Goal: Obtain resource: Download file/media

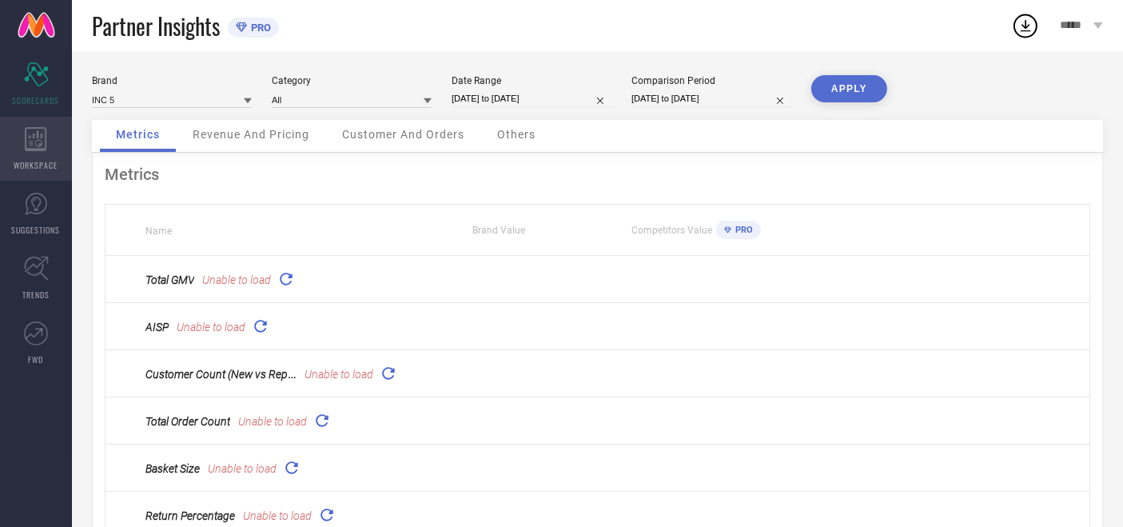
click at [42, 150] on icon at bounding box center [36, 139] width 22 height 24
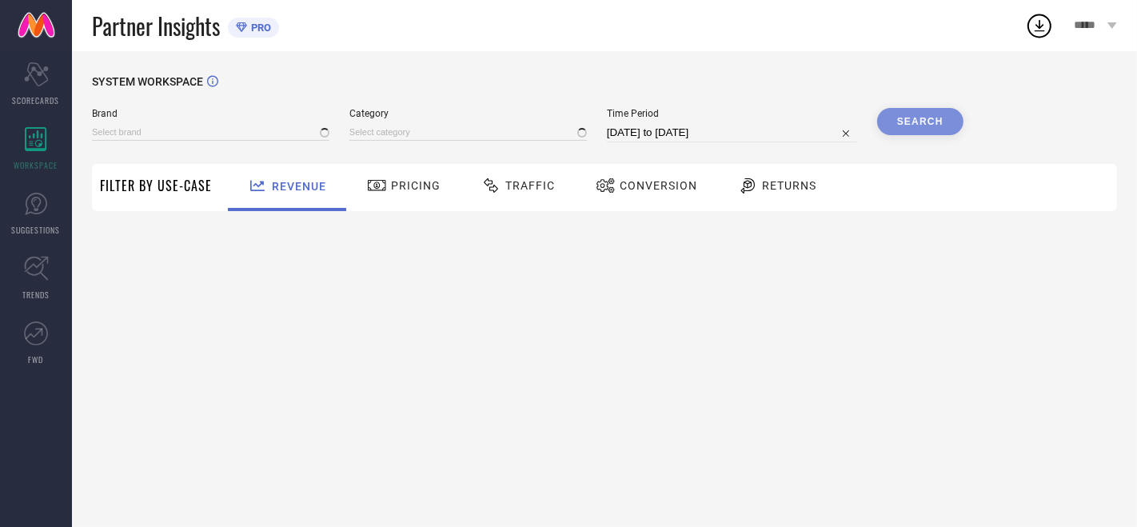
type input "ATESBER"
type input "All"
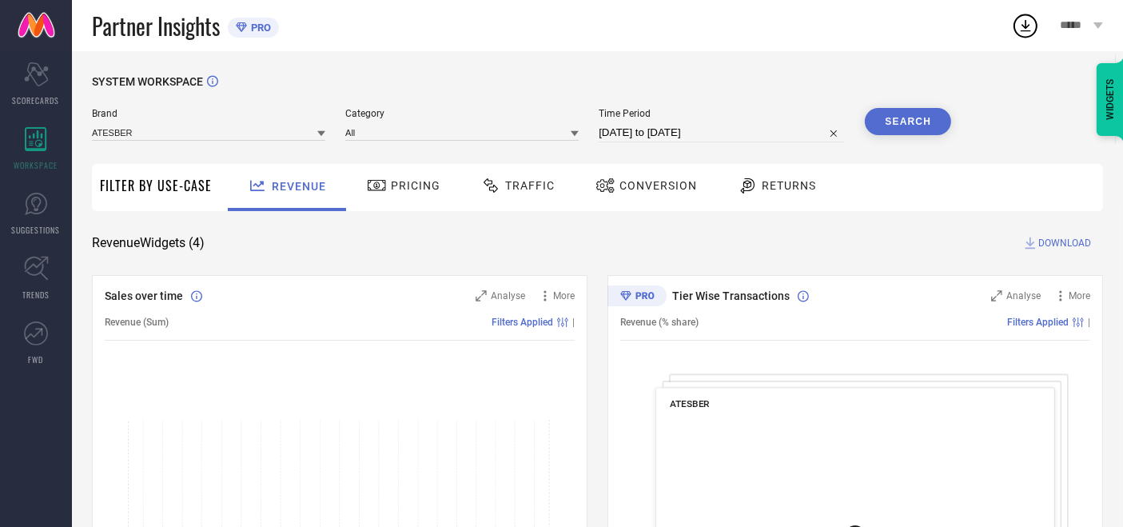
click at [513, 184] on span "Traffic" at bounding box center [530, 185] width 50 height 13
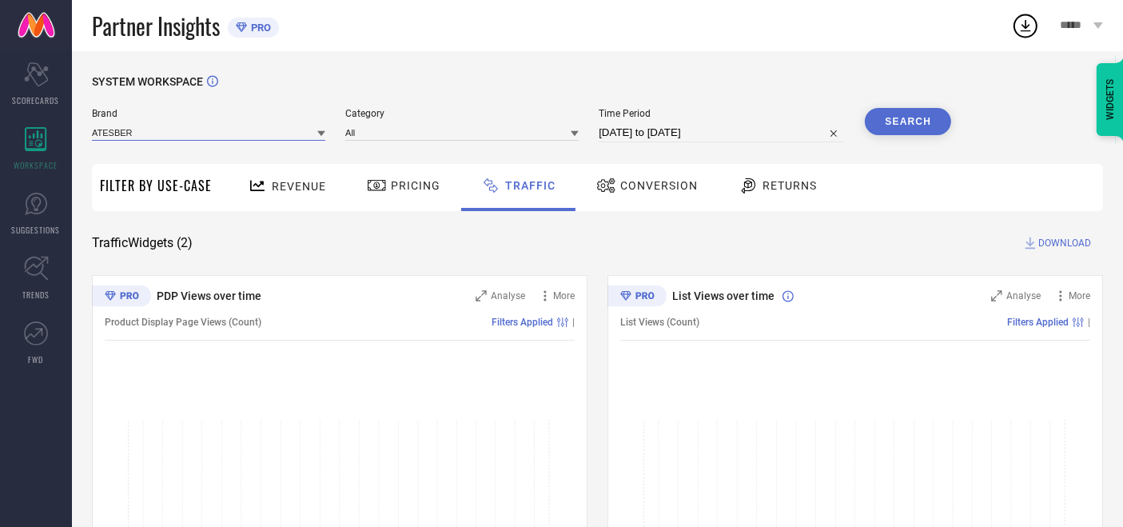
click at [190, 126] on input at bounding box center [208, 132] width 233 height 17
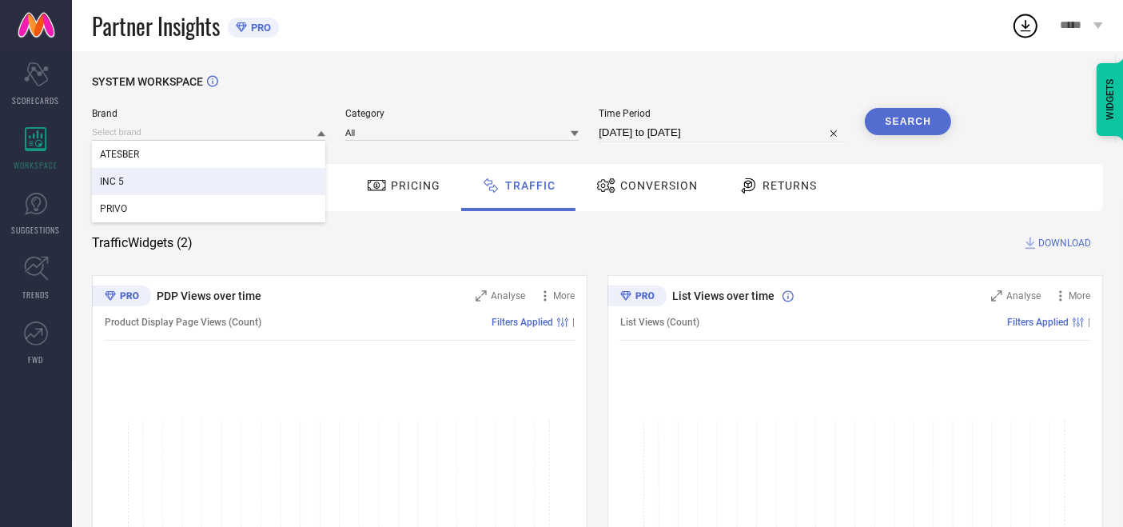
click at [153, 184] on div "INC 5" at bounding box center [208, 181] width 233 height 27
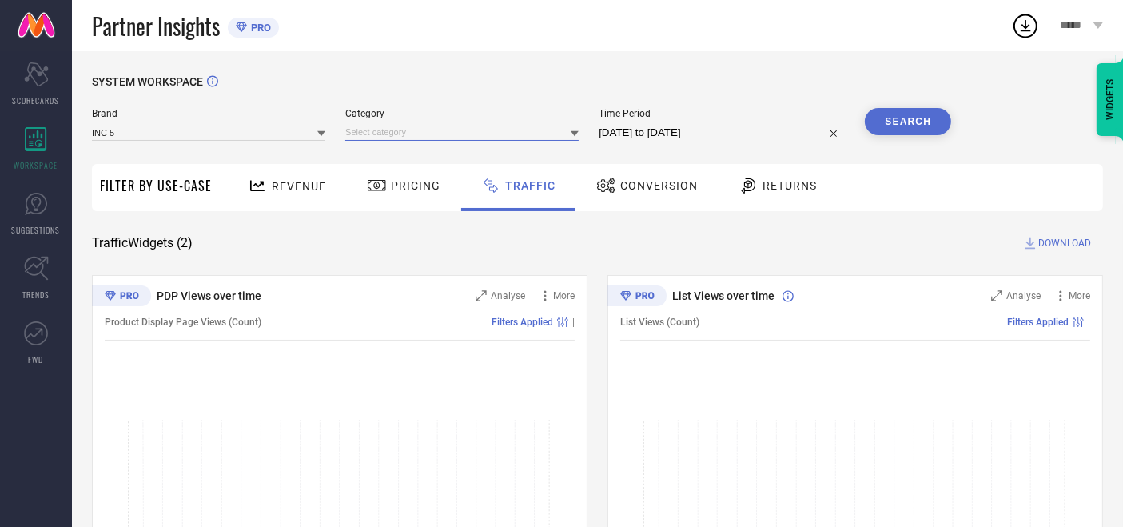
click at [358, 130] on input at bounding box center [461, 132] width 233 height 17
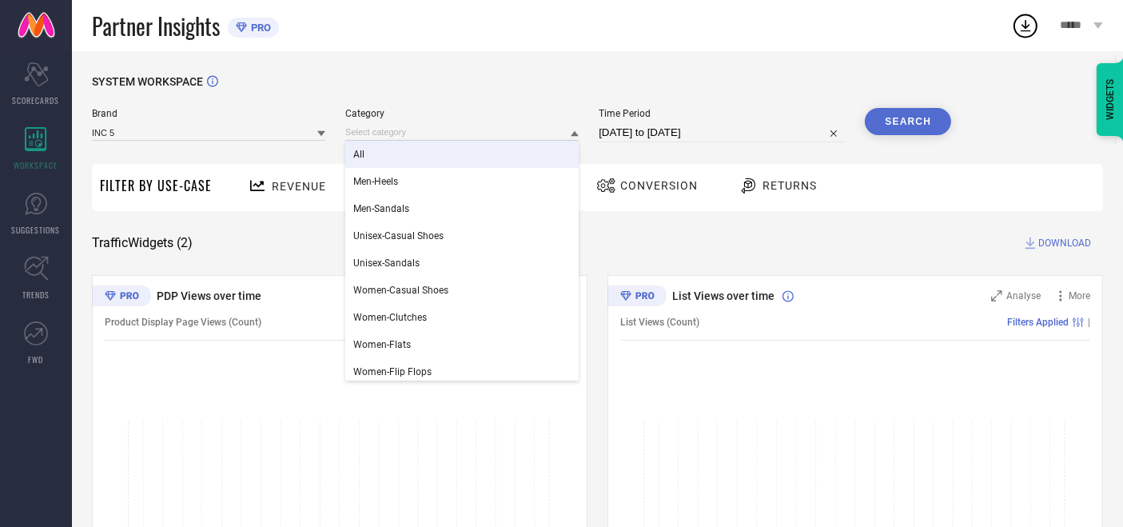
click at [370, 162] on div "All" at bounding box center [461, 154] width 233 height 27
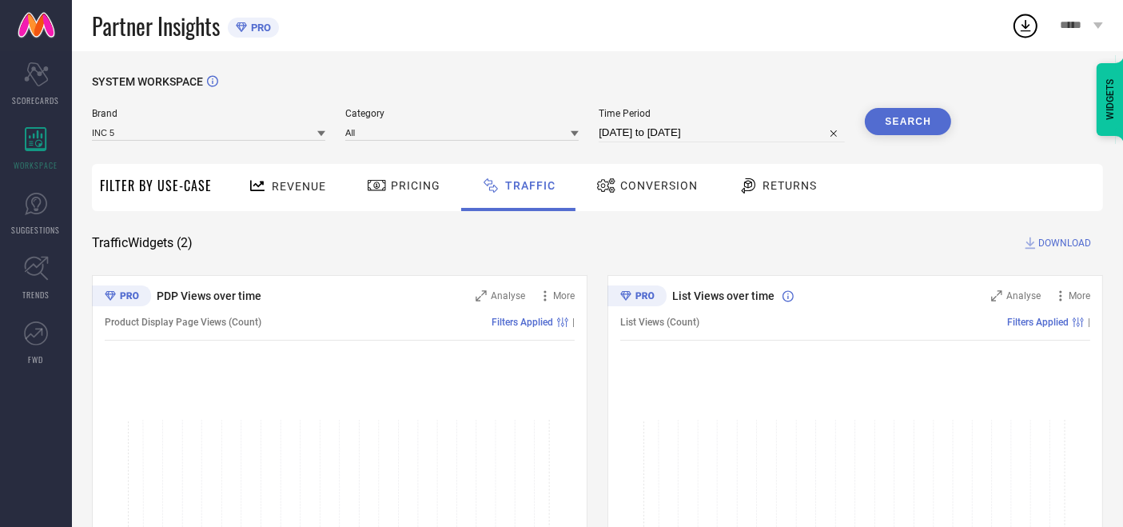
click at [627, 138] on input "[DATE] to [DATE]" at bounding box center [722, 132] width 246 height 19
select select "7"
select select "2025"
select select "8"
select select "2025"
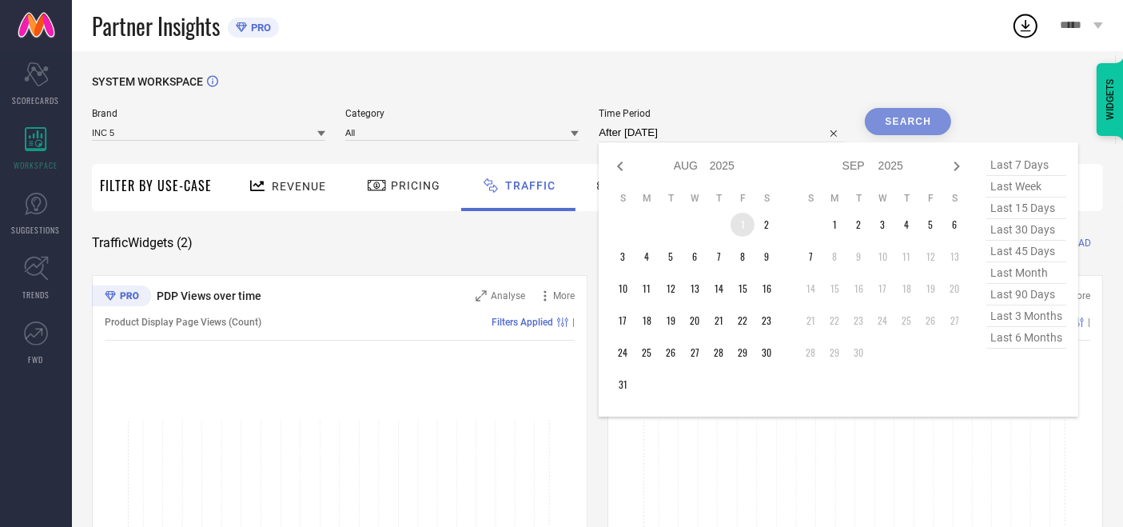
click at [746, 233] on td "1" at bounding box center [743, 225] width 24 height 24
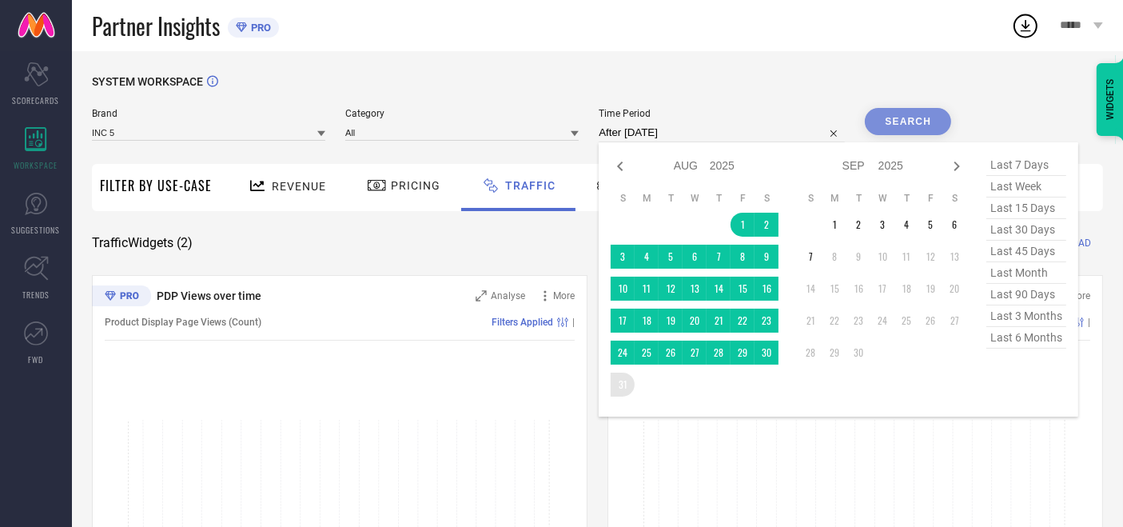
type input "[DATE] to [DATE]"
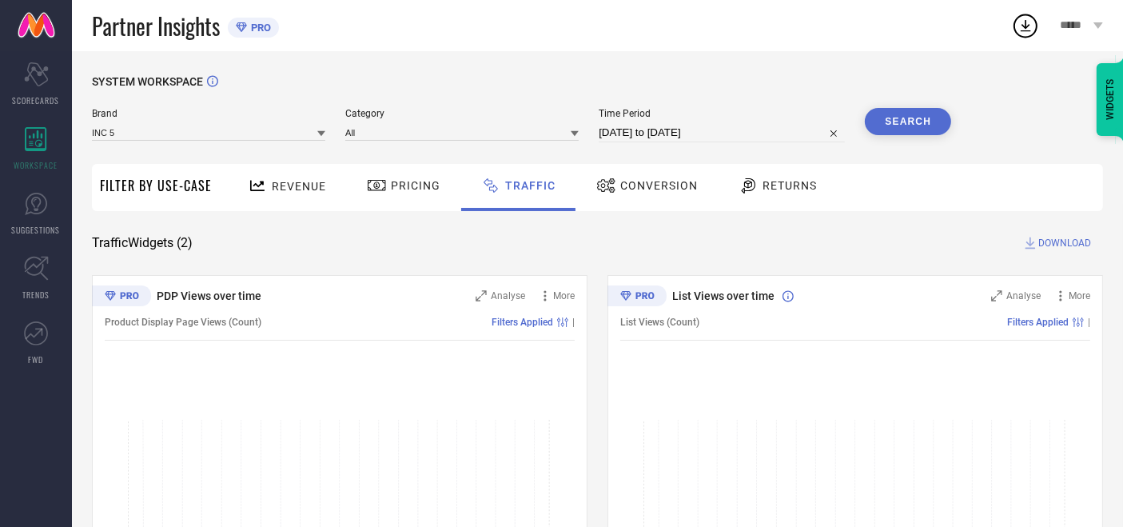
click at [896, 117] on button "Search" at bounding box center [908, 121] width 86 height 27
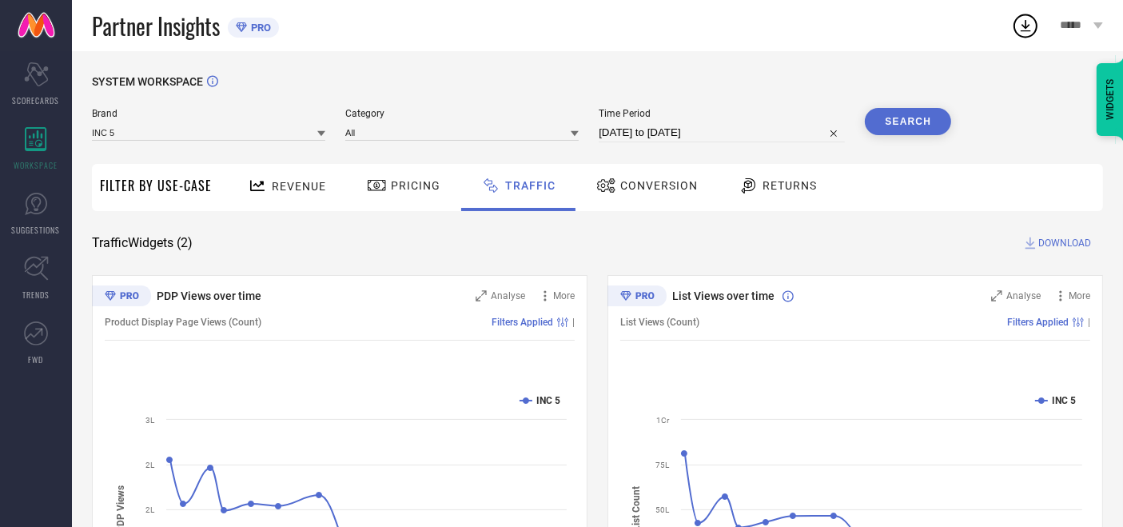
click at [1069, 244] on span "DOWNLOAD" at bounding box center [1065, 243] width 53 height 16
click at [1026, 22] on icon at bounding box center [1026, 26] width 10 height 12
click at [651, 186] on span "Conversion" at bounding box center [659, 185] width 78 height 13
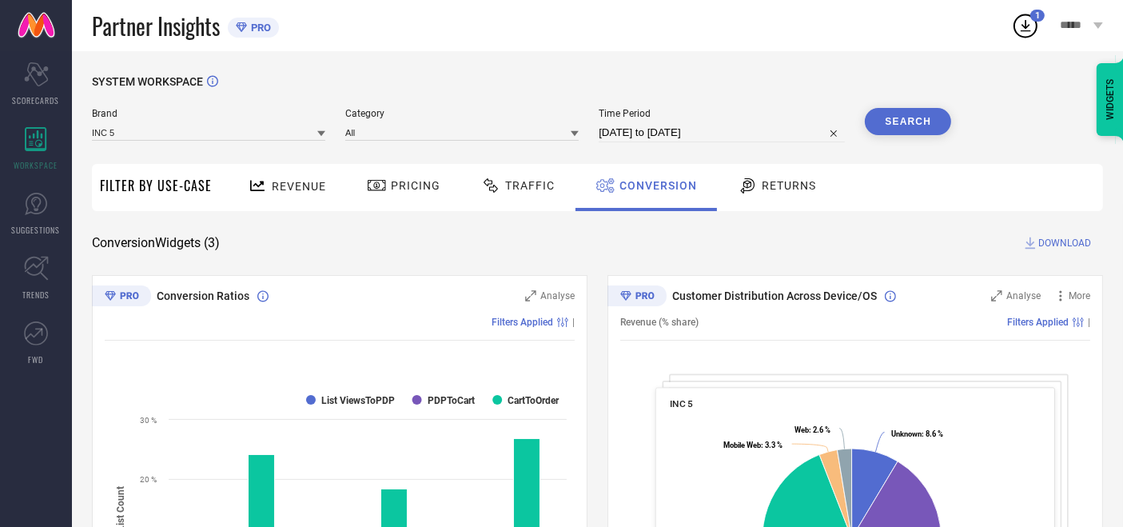
click at [1070, 243] on span "DOWNLOAD" at bounding box center [1065, 243] width 53 height 16
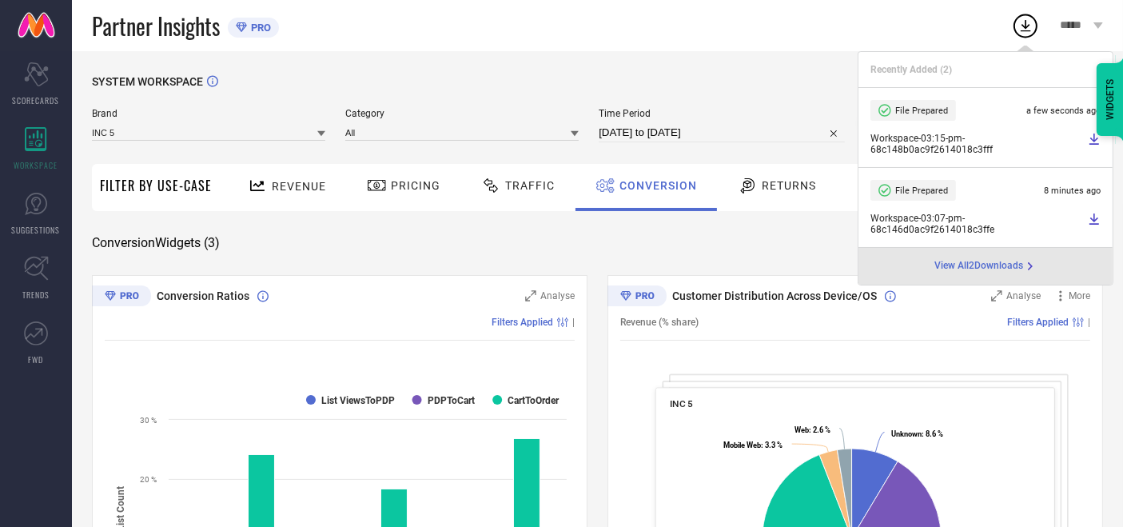
click at [664, 136] on input "[DATE] to [DATE]" at bounding box center [722, 132] width 246 height 19
select select "7"
select select "2025"
select select "8"
select select "2025"
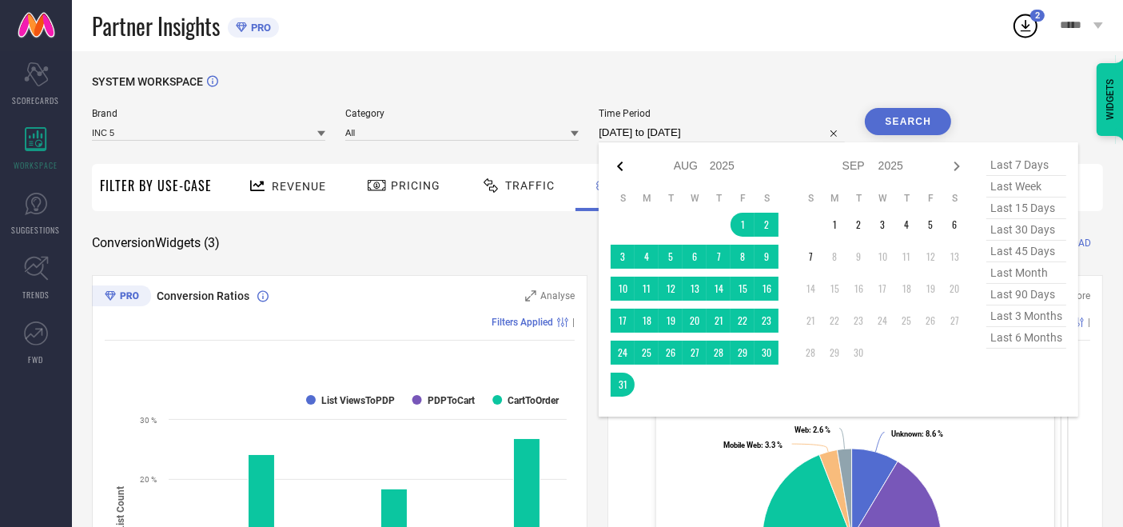
click at [614, 158] on icon at bounding box center [620, 166] width 19 height 19
select select "6"
select select "2025"
select select "7"
select select "2025"
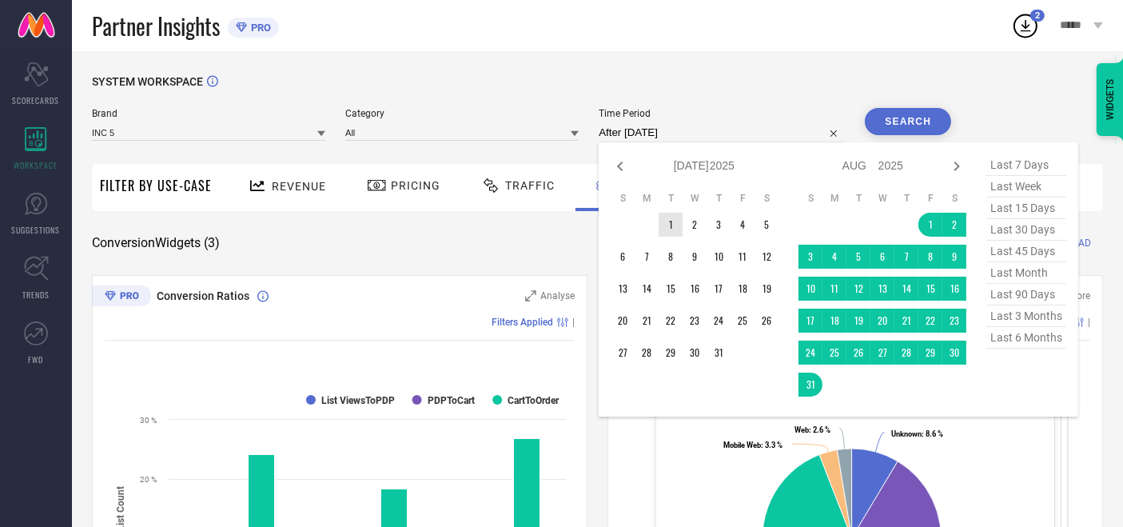
click at [671, 218] on td "1" at bounding box center [671, 225] width 24 height 24
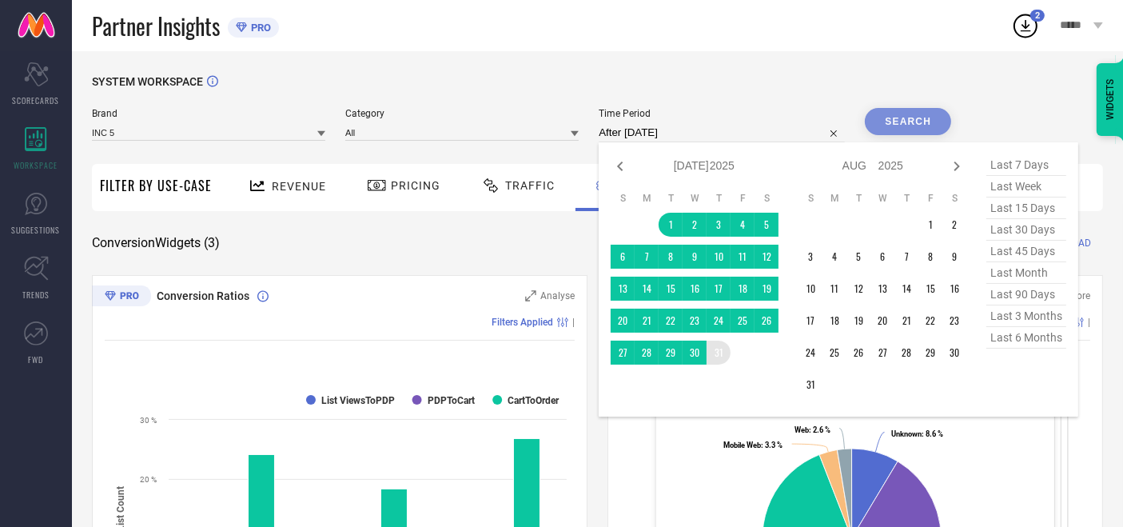
type input "[DATE] to [DATE]"
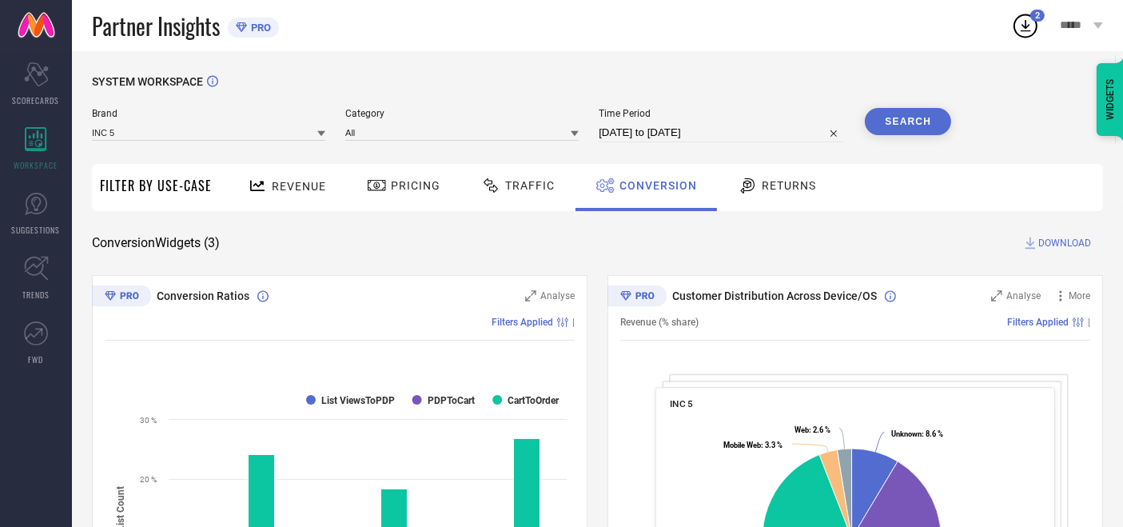
click at [917, 115] on button "Search" at bounding box center [908, 121] width 86 height 27
click at [672, 125] on input "[DATE] to [DATE]" at bounding box center [722, 132] width 246 height 19
select select "6"
select select "2025"
select select "7"
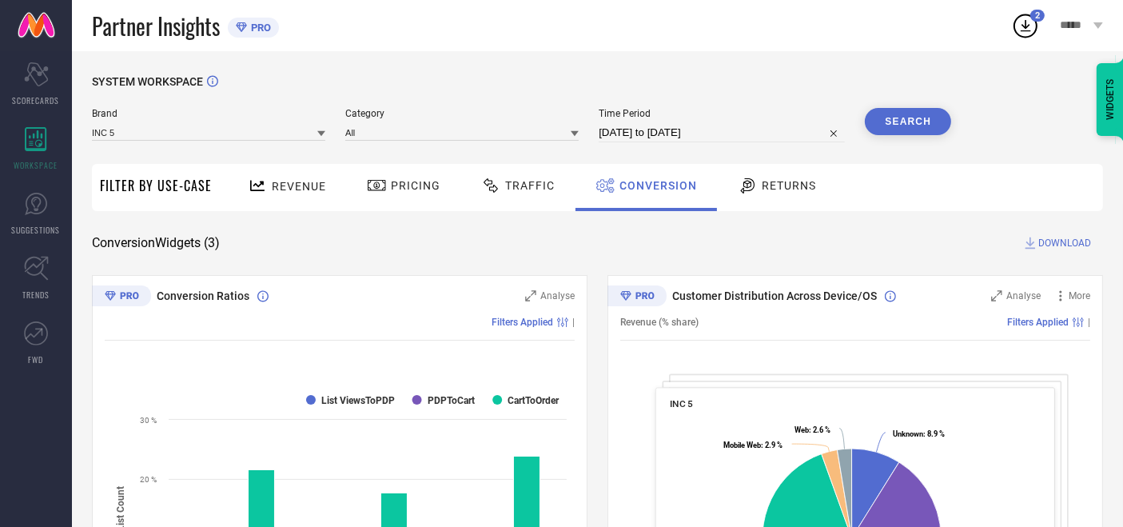
select select "2025"
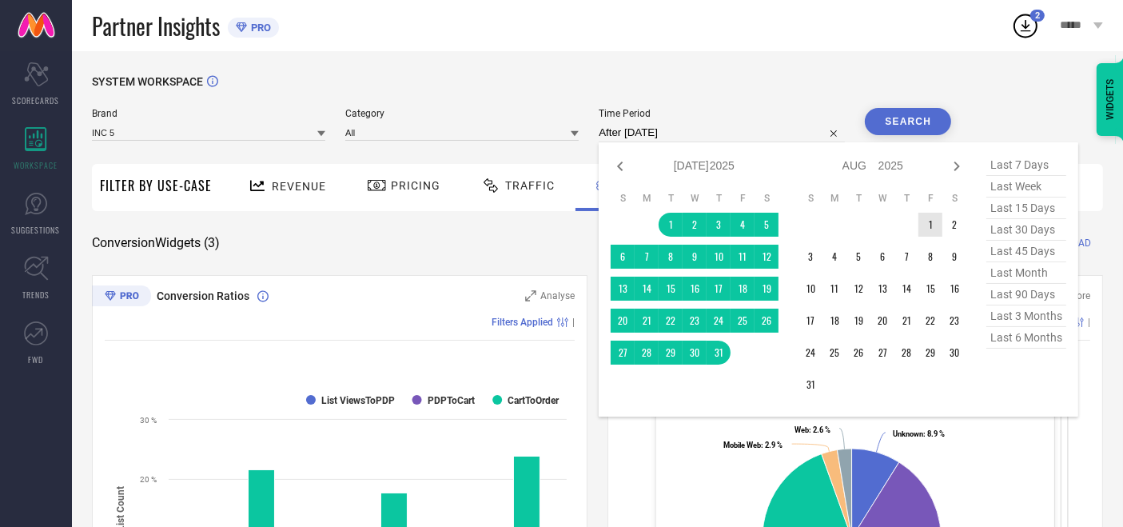
click at [929, 225] on td "1" at bounding box center [931, 225] width 24 height 24
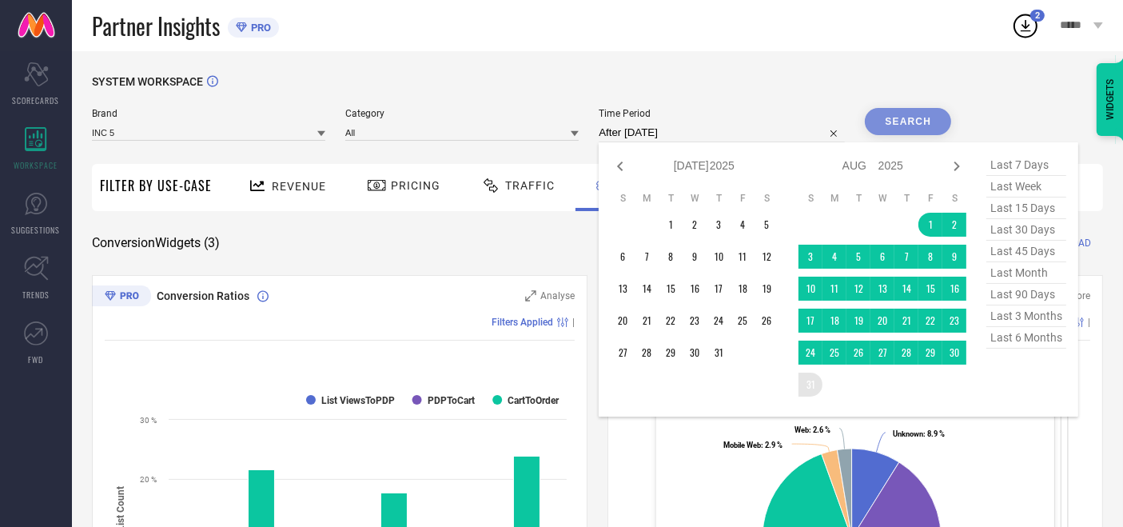
type input "[DATE] to [DATE]"
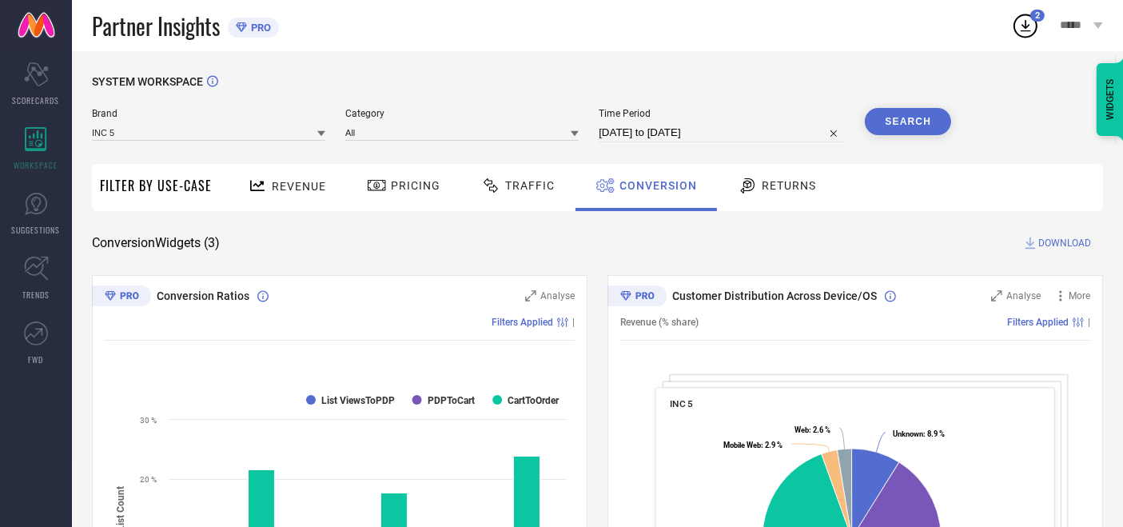
click at [912, 112] on button "Search" at bounding box center [908, 121] width 86 height 27
click at [545, 188] on span "Traffic" at bounding box center [530, 185] width 50 height 13
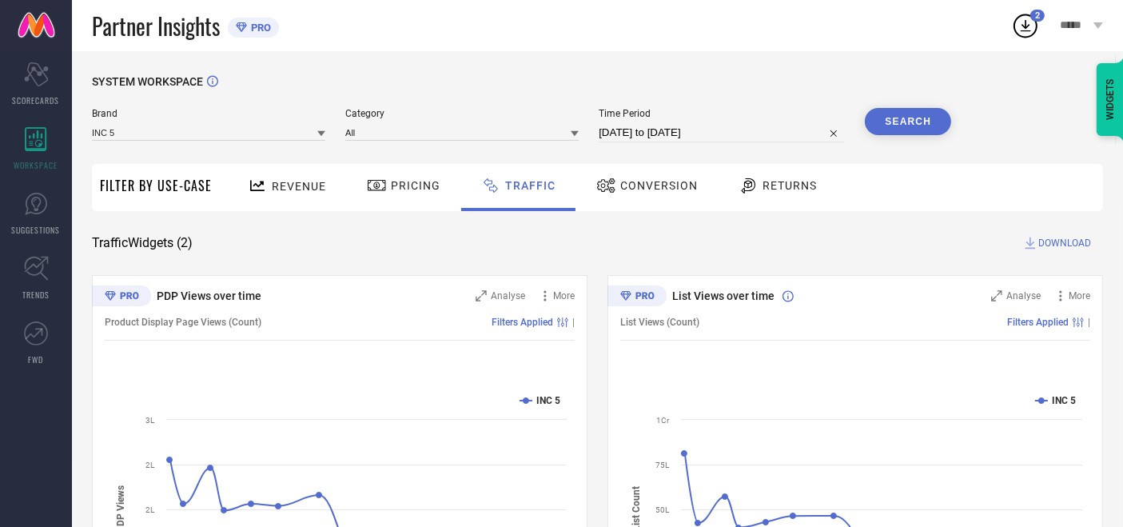
click at [639, 188] on span "Conversion" at bounding box center [659, 185] width 78 height 13
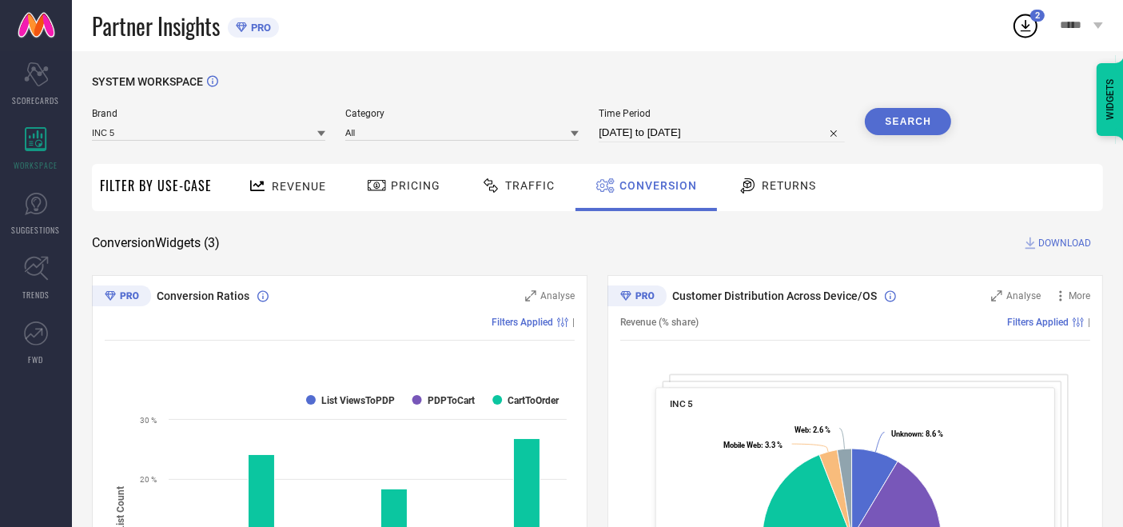
click at [532, 179] on span "Traffic" at bounding box center [530, 185] width 50 height 13
